Goal: Navigation & Orientation: Go to known website

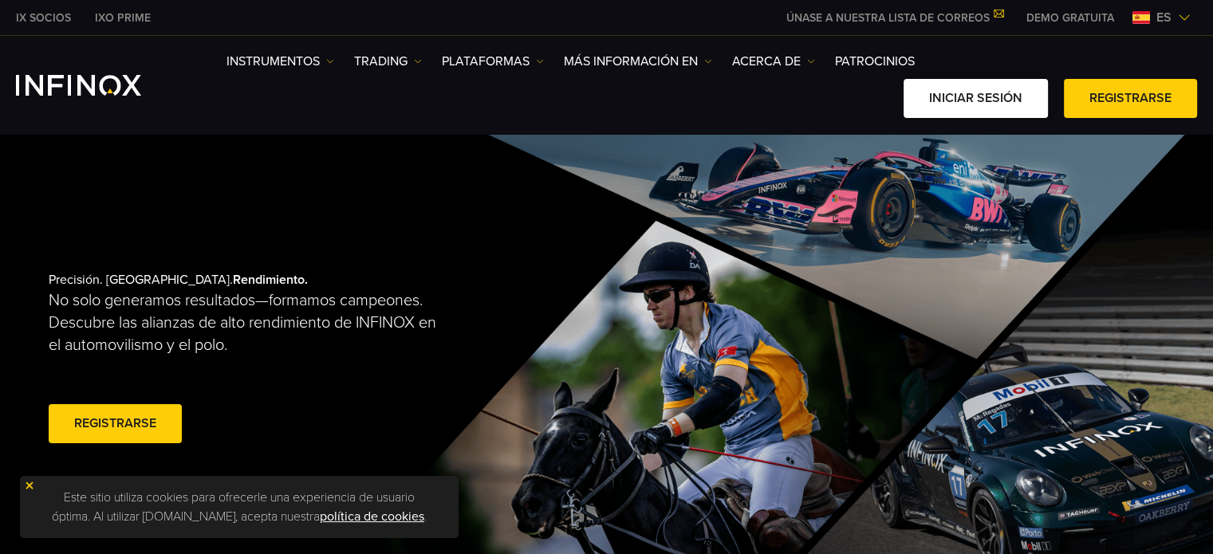
click at [997, 96] on link "Iniciar sesión" at bounding box center [976, 98] width 144 height 39
